Goal: Register for event/course

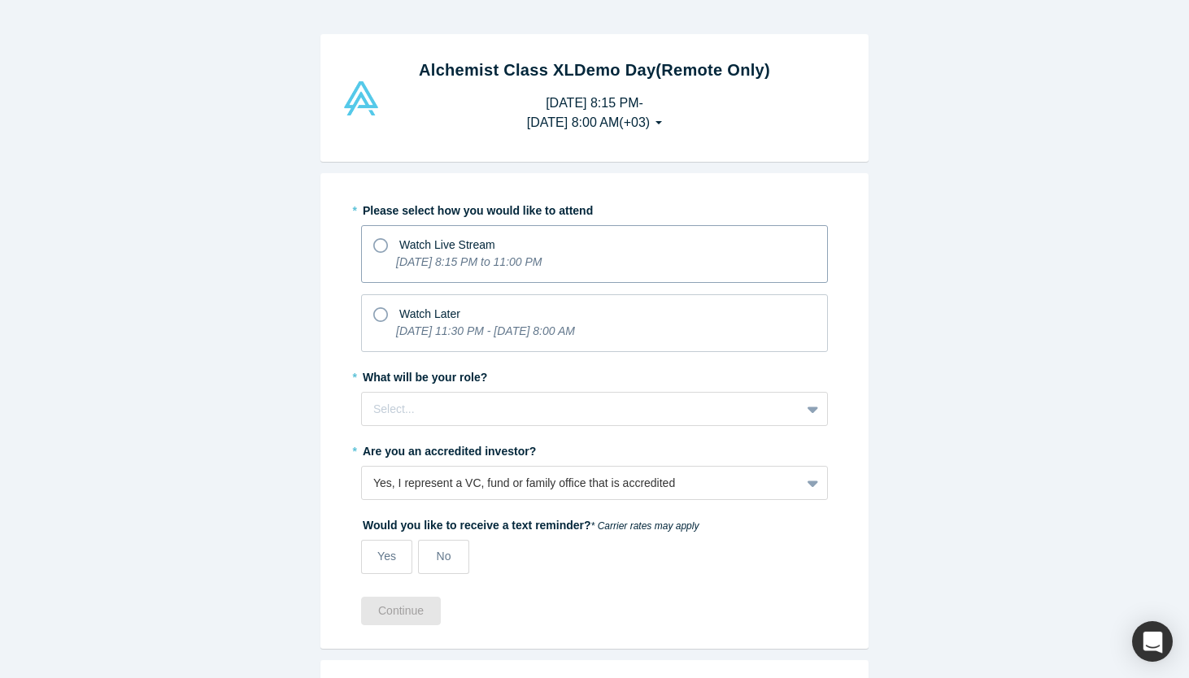
click at [523, 255] on icon "[DATE] 8:15 PM to 11:00 PM" at bounding box center [469, 261] width 146 height 13
click at [0, 0] on input "Watch Live Stream [DATE] 8:15 PM to 11:00 PM" at bounding box center [0, 0] width 0 height 0
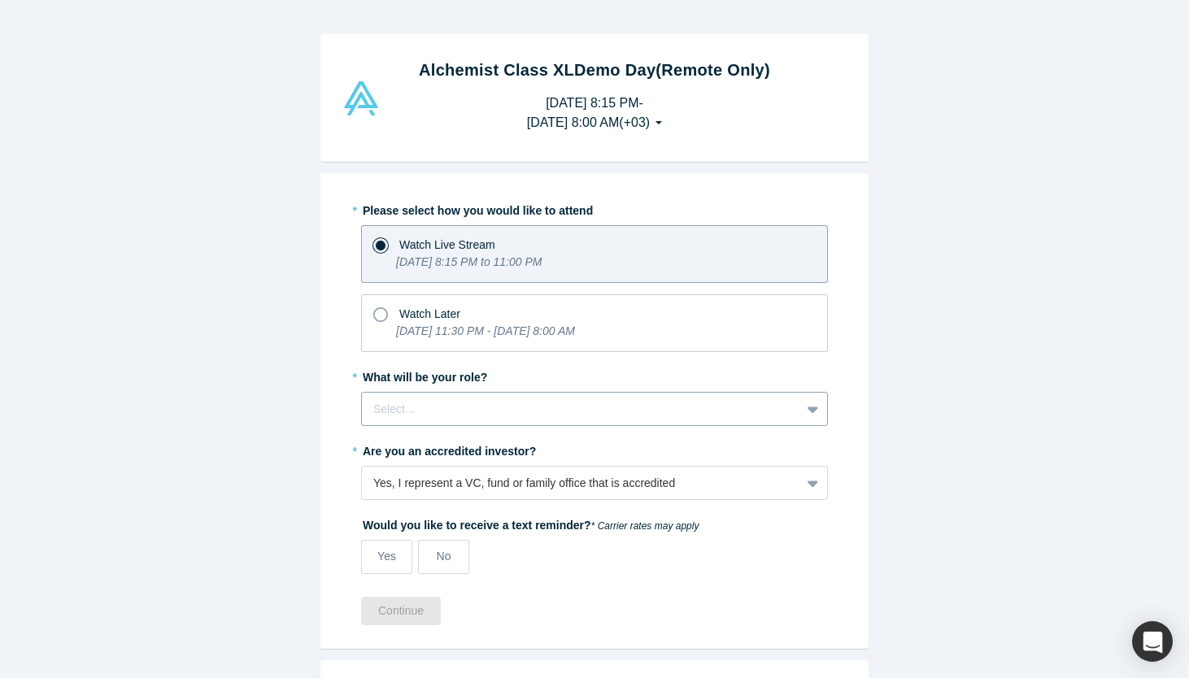
click at [502, 407] on div at bounding box center [581, 409] width 416 height 20
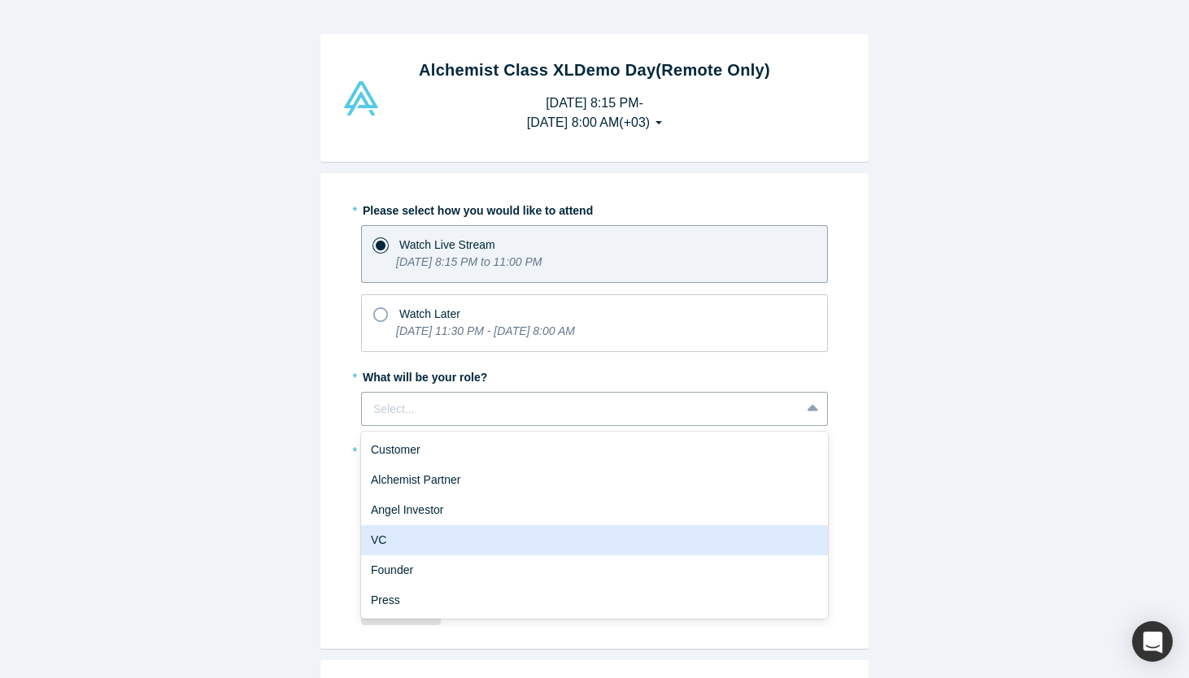
click at [487, 535] on div "VC" at bounding box center [594, 540] width 467 height 30
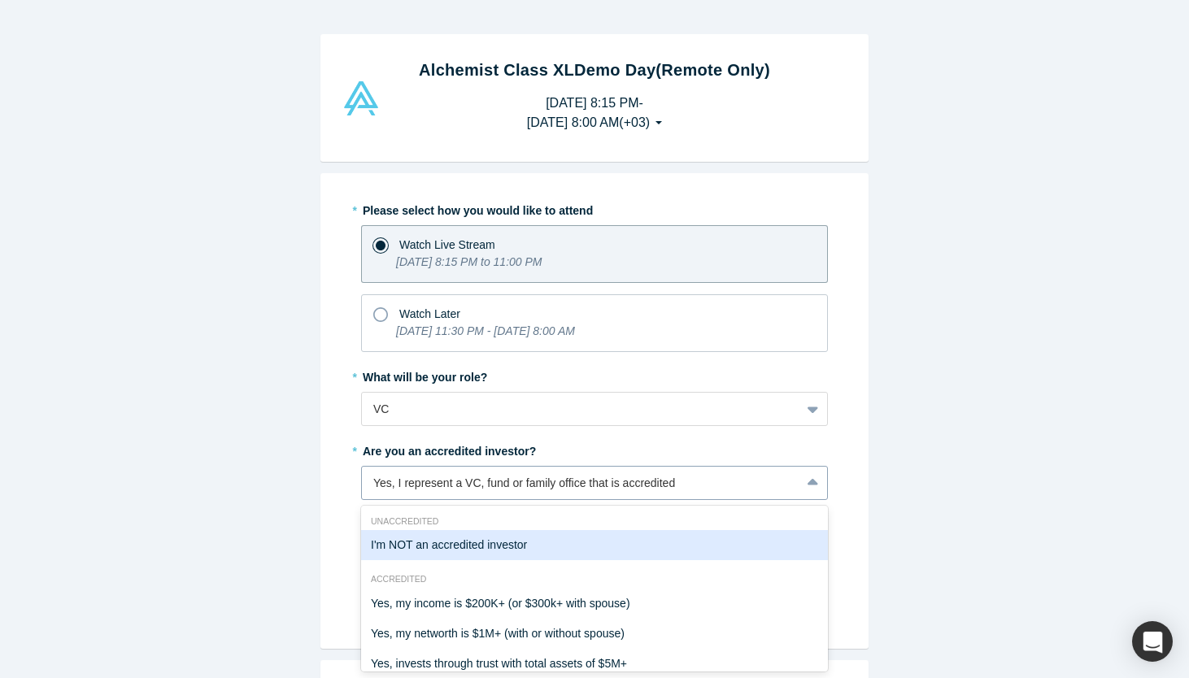
scroll to position [78, 0]
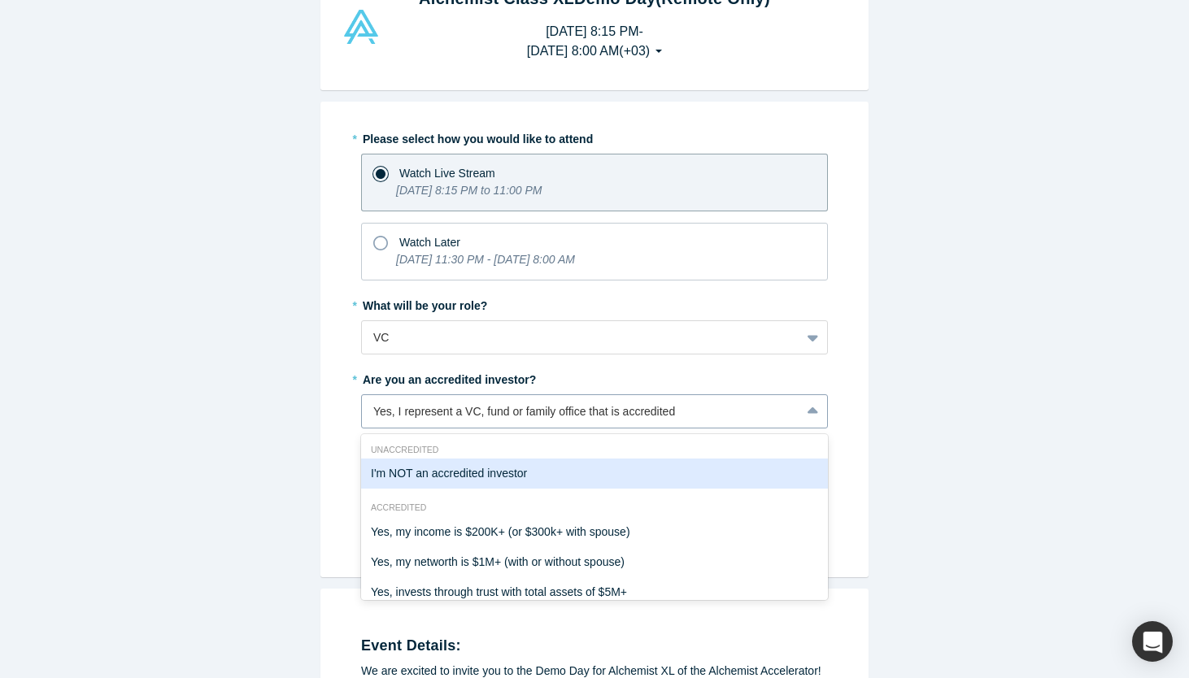
click at [502, 429] on div "I'm NOT an accredited investor, 1 of 7. 7 results available. Use Up and Down to…" at bounding box center [594, 411] width 467 height 34
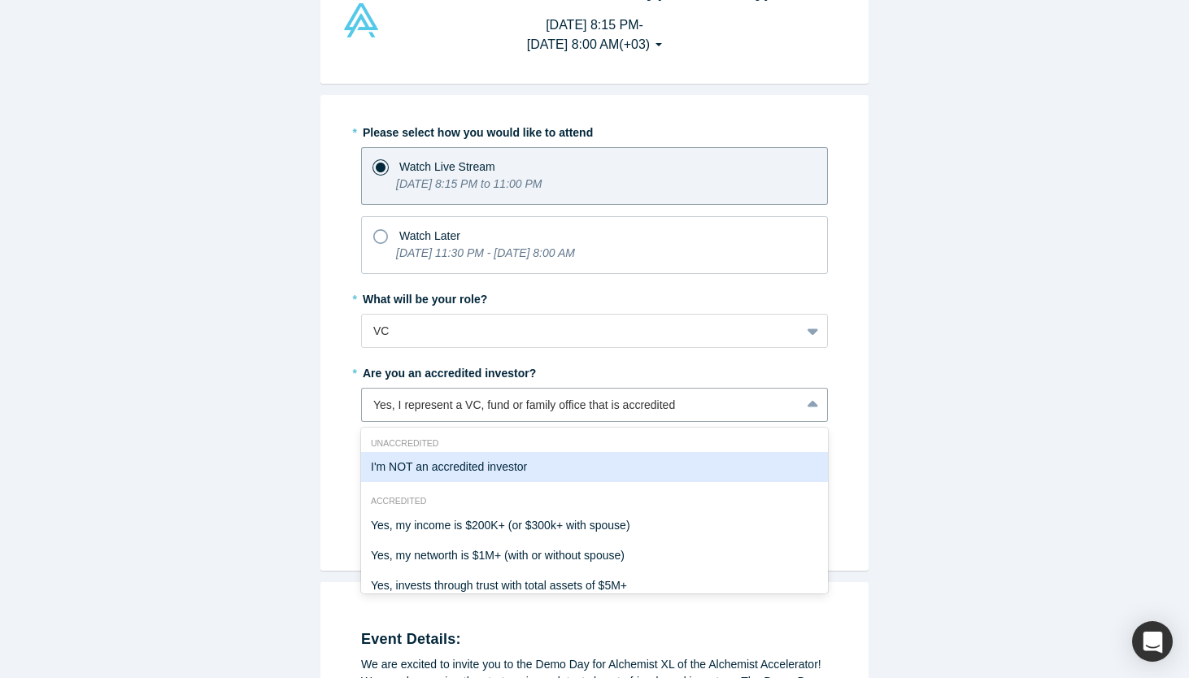
click at [849, 365] on div "* Please select how you would like to attend Watch Live Stream [DATE] 8:15 PM t…" at bounding box center [594, 333] width 548 height 476
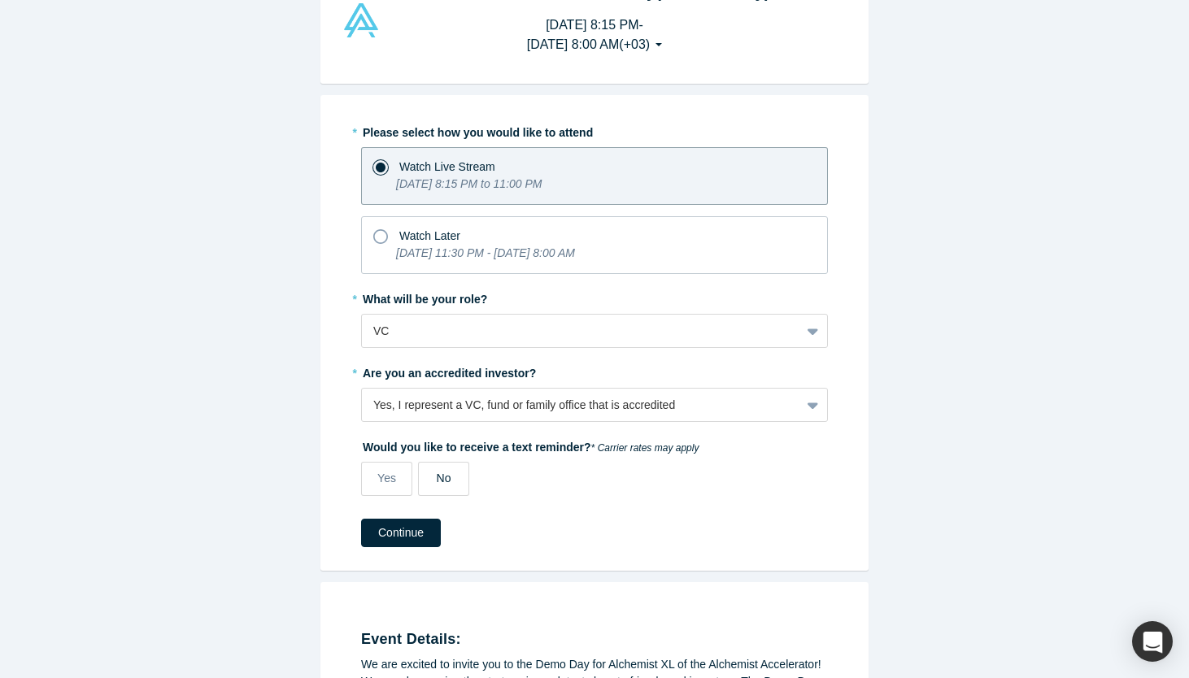
click at [447, 479] on span "No" at bounding box center [444, 478] width 15 height 13
click at [0, 0] on input "No" at bounding box center [0, 0] width 0 height 0
click at [415, 533] on button "Continue" at bounding box center [401, 533] width 80 height 28
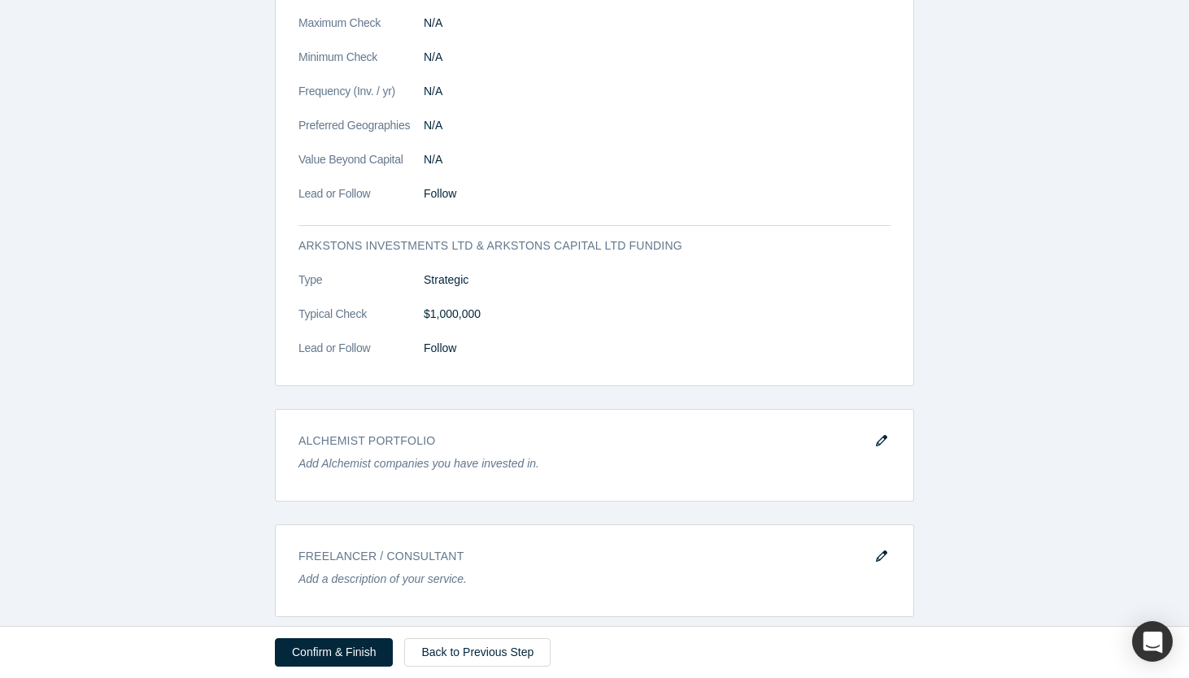
scroll to position [1401, 0]
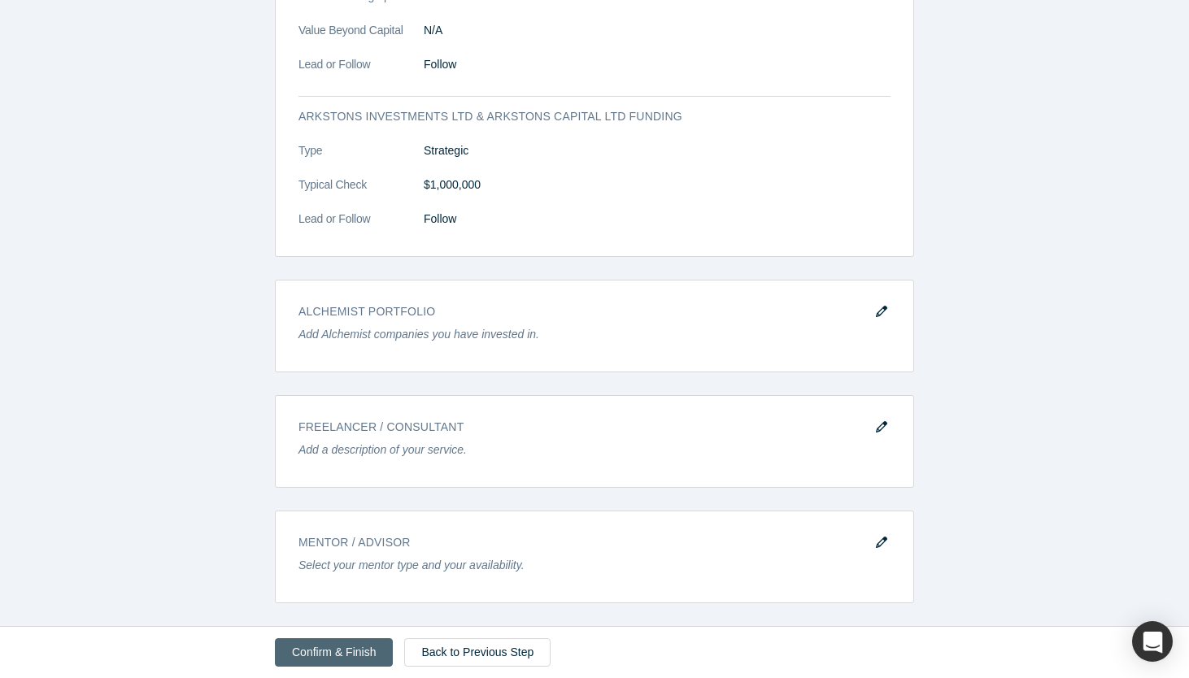
click at [351, 650] on button "Confirm & Finish" at bounding box center [334, 652] width 118 height 28
